Goal: Task Accomplishment & Management: Complete application form

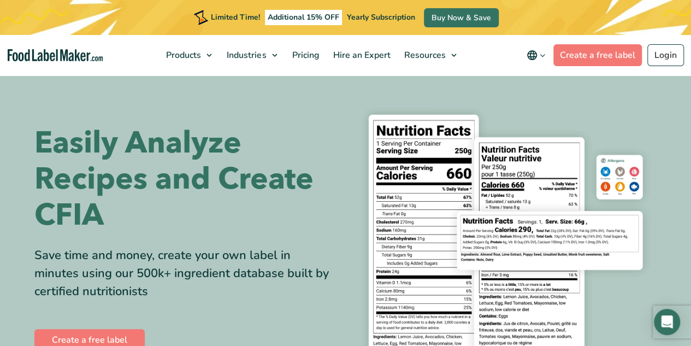
click at [542, 56] on icon "main navigation" at bounding box center [543, 55] width 8 height 8
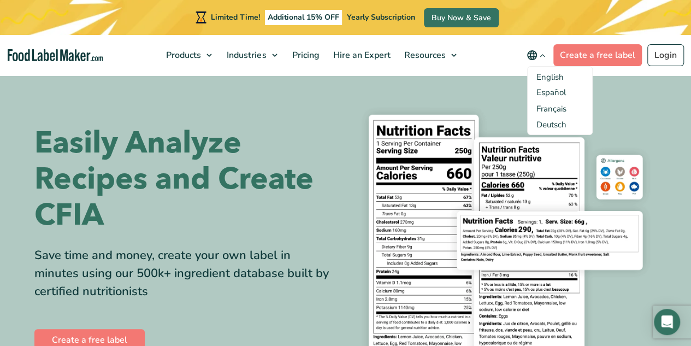
click at [562, 107] on link "Français" at bounding box center [552, 108] width 30 height 11
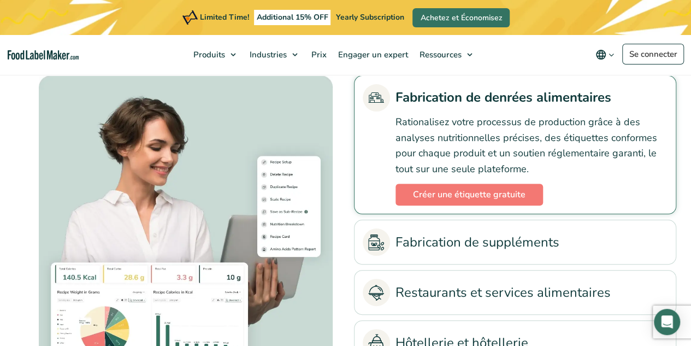
scroll to position [2312, 0]
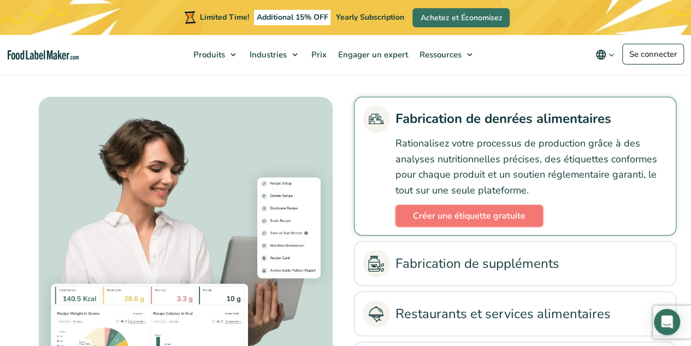
click at [447, 219] on link "Créer une étiquette gratuite" at bounding box center [470, 216] width 148 height 22
